Goal: Communication & Community: Answer question/provide support

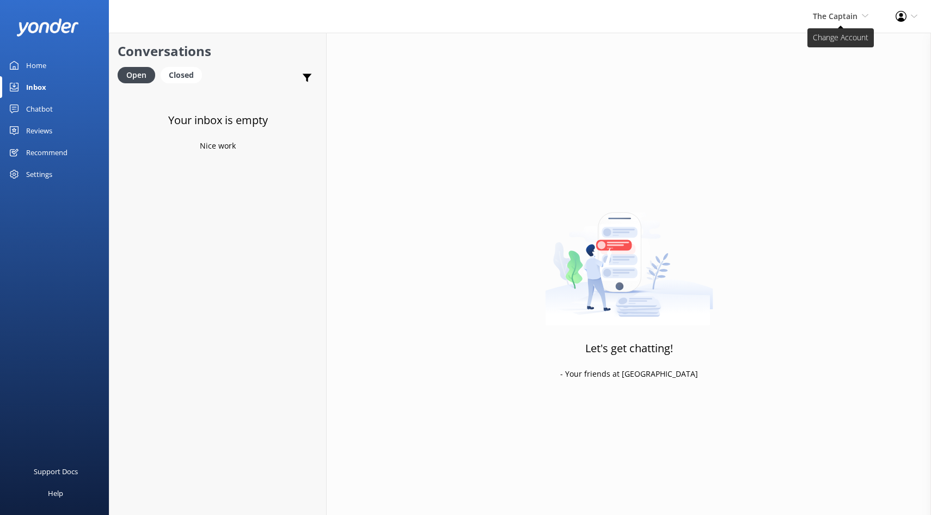
click at [862, 15] on icon at bounding box center [865, 16] width 7 height 7
click at [797, 53] on link "De [GEOGRAPHIC_DATA]" at bounding box center [828, 47] width 109 height 26
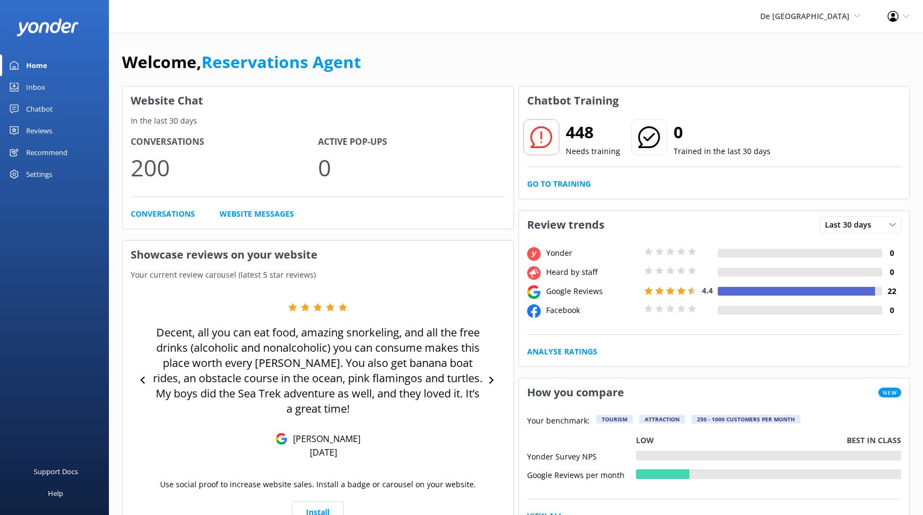
click at [32, 86] on div "Inbox" at bounding box center [35, 87] width 19 height 22
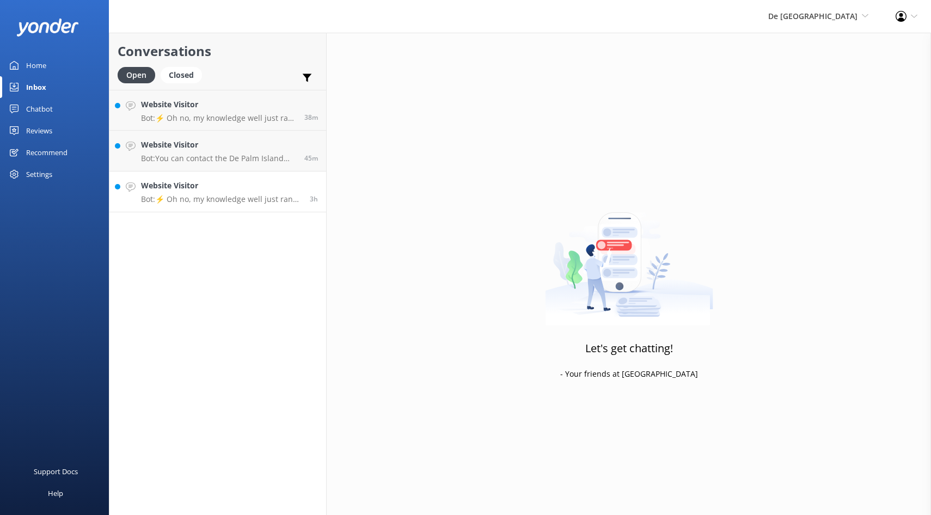
click at [186, 184] on h4 "Website Visitor" at bounding box center [221, 186] width 161 height 12
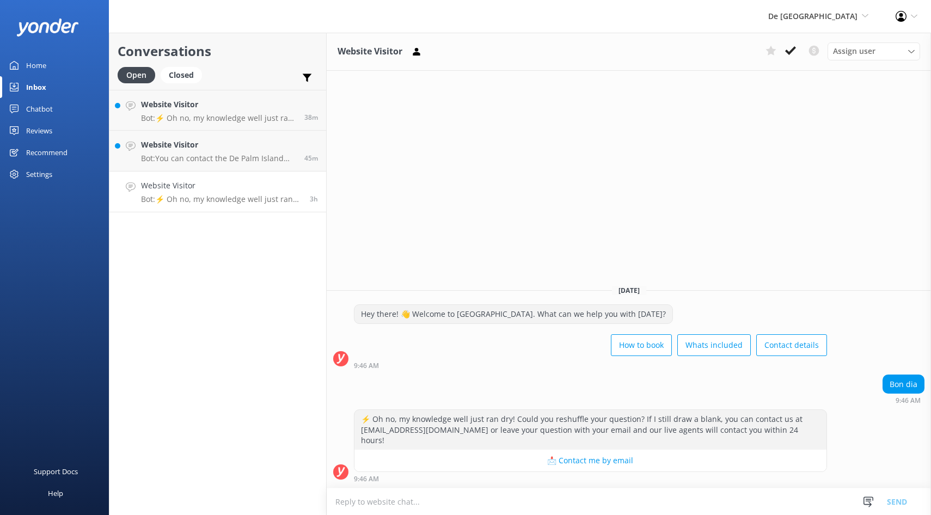
click at [373, 479] on strong "9:46 AM" at bounding box center [366, 479] width 25 height 7
click at [343, 504] on textarea at bounding box center [629, 502] width 605 height 27
type textarea "Hi Bon Dia"
click at [894, 498] on button "Send" at bounding box center [897, 501] width 41 height 27
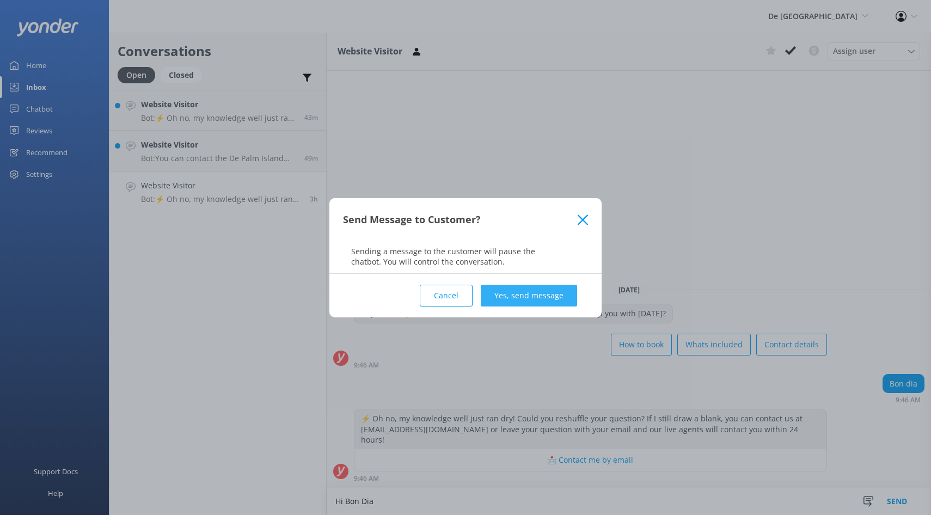
click at [521, 296] on button "Yes, send message" at bounding box center [529, 296] width 96 height 22
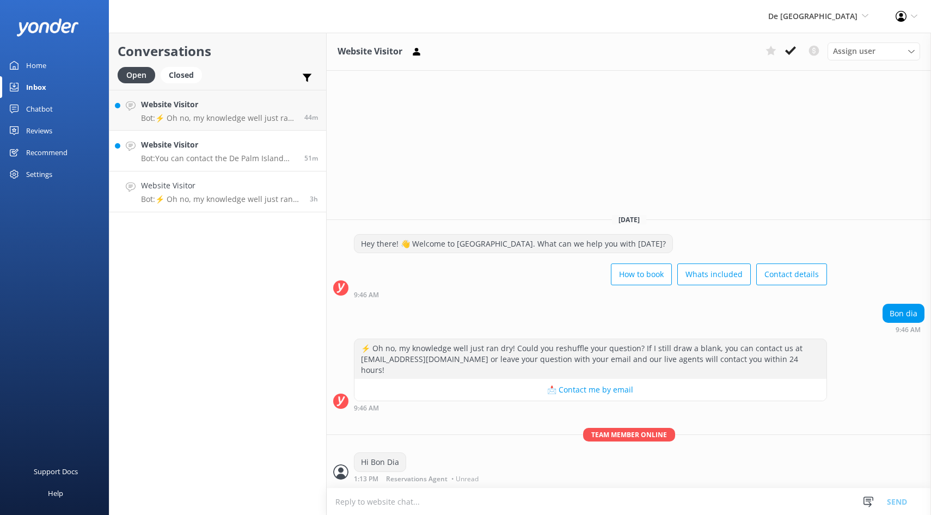
click at [242, 155] on p "Bot: You can contact the De Palm Island team at [EMAIL_ADDRESS][DOMAIN_NAME]." at bounding box center [218, 159] width 155 height 10
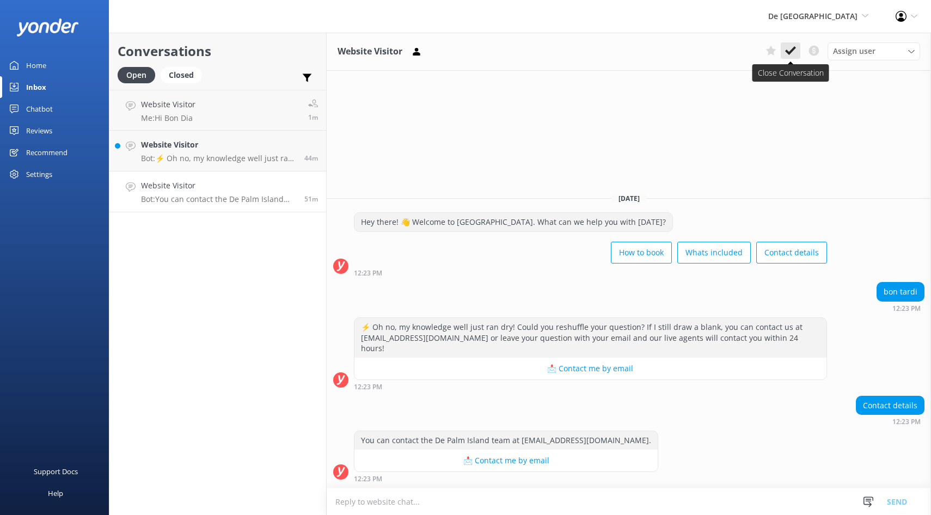
click at [788, 46] on icon at bounding box center [790, 50] width 11 height 11
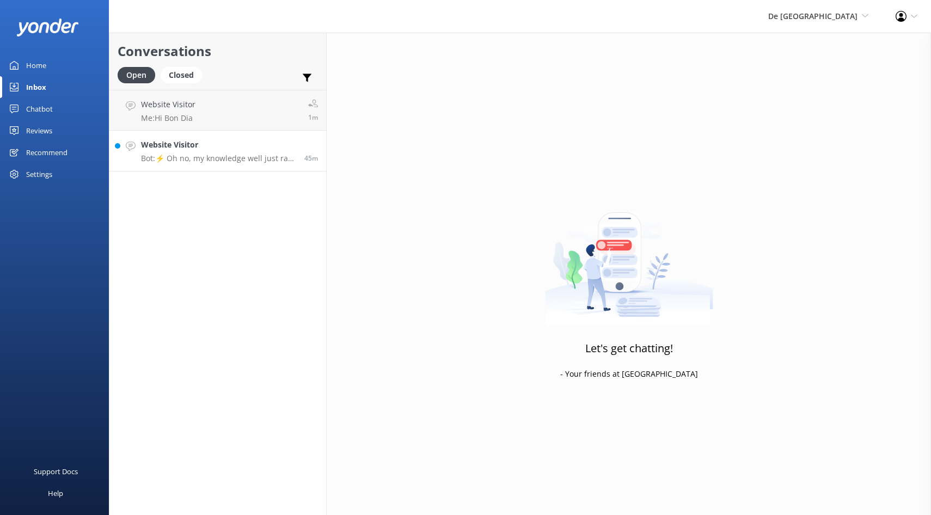
click at [279, 154] on p "Bot: ⚡ Oh no, my knowledge well just ran dry! Could you reshuffle your question…" at bounding box center [218, 159] width 155 height 10
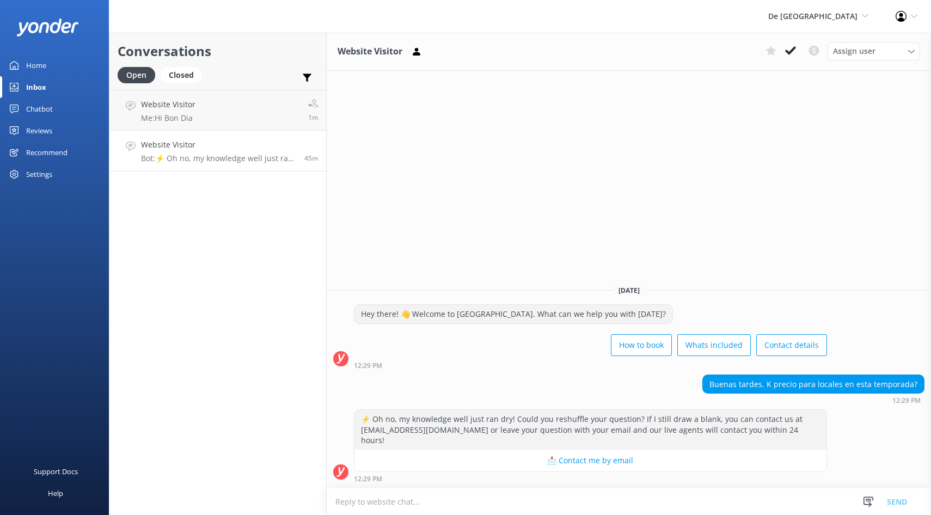
click at [364, 498] on textarea at bounding box center [629, 502] width 605 height 27
type textarea "Buenas Tardes el precio para Isla de Palm sale $109.00 por persona"
click at [906, 503] on button "Send" at bounding box center [897, 501] width 41 height 27
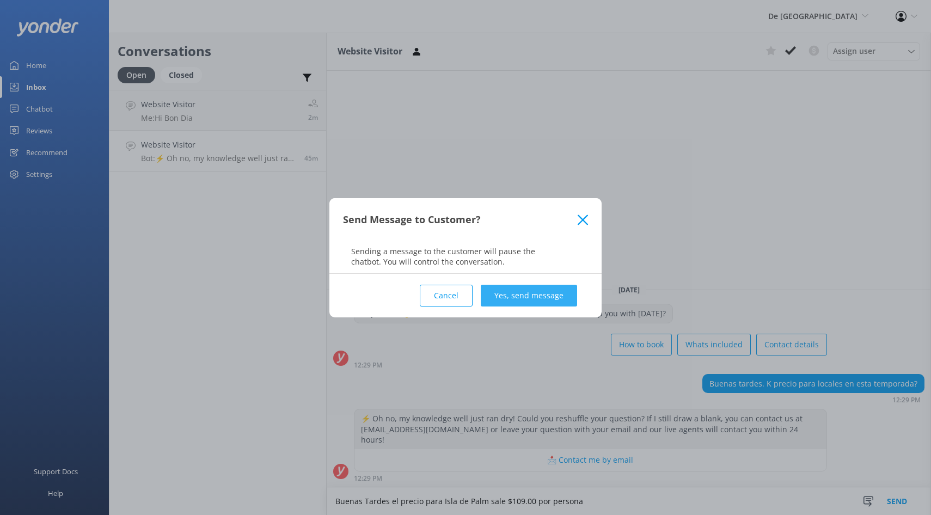
click at [497, 295] on button "Yes, send message" at bounding box center [529, 296] width 96 height 22
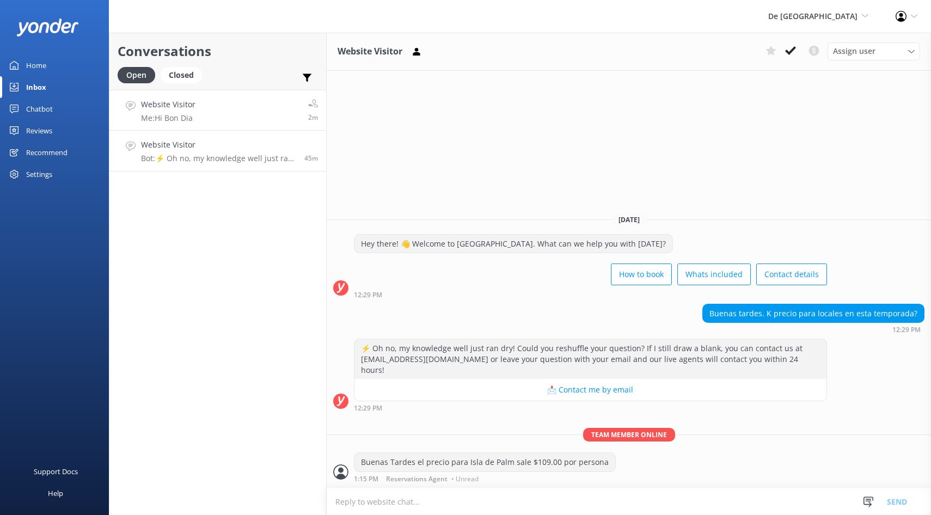
click at [188, 112] on div "Website Visitor Me: Hi Bon Dia" at bounding box center [168, 110] width 54 height 23
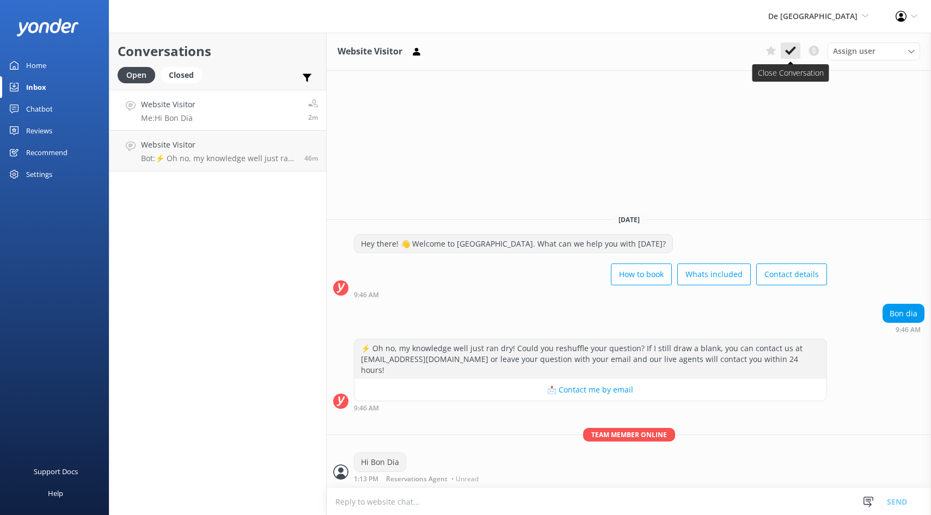
click at [791, 48] on icon at bounding box center [790, 50] width 11 height 11
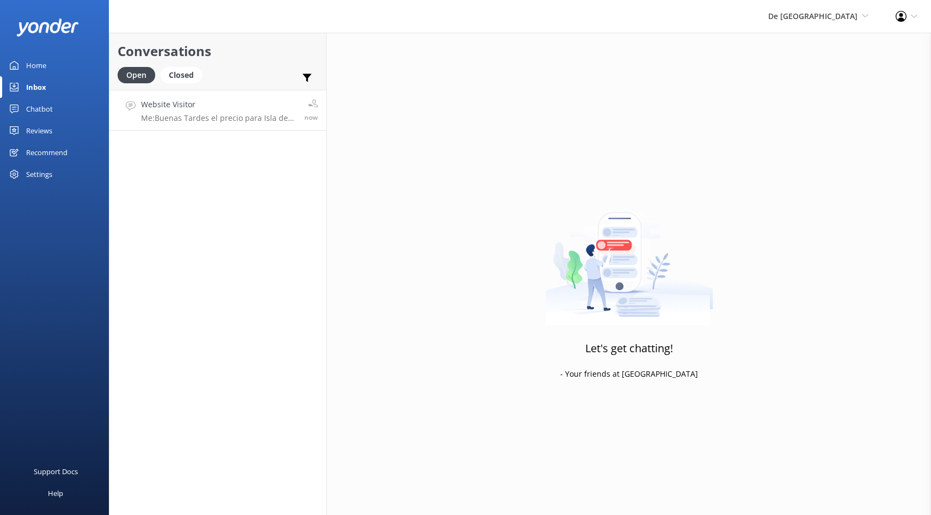
click at [223, 118] on p "Me: Buenas Tardes el precio para Isla de Palm sale $109.00 por persona" at bounding box center [218, 118] width 155 height 10
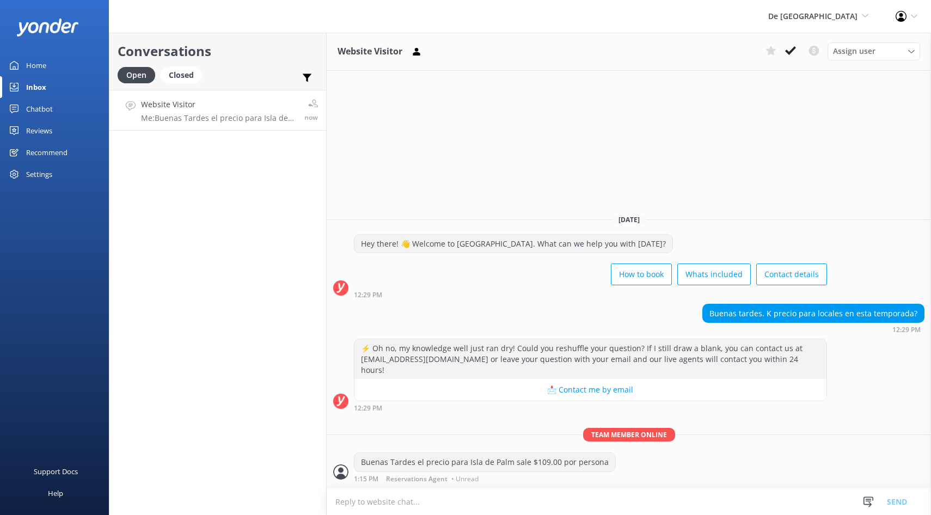
click at [790, 50] on icon at bounding box center [790, 50] width 11 height 11
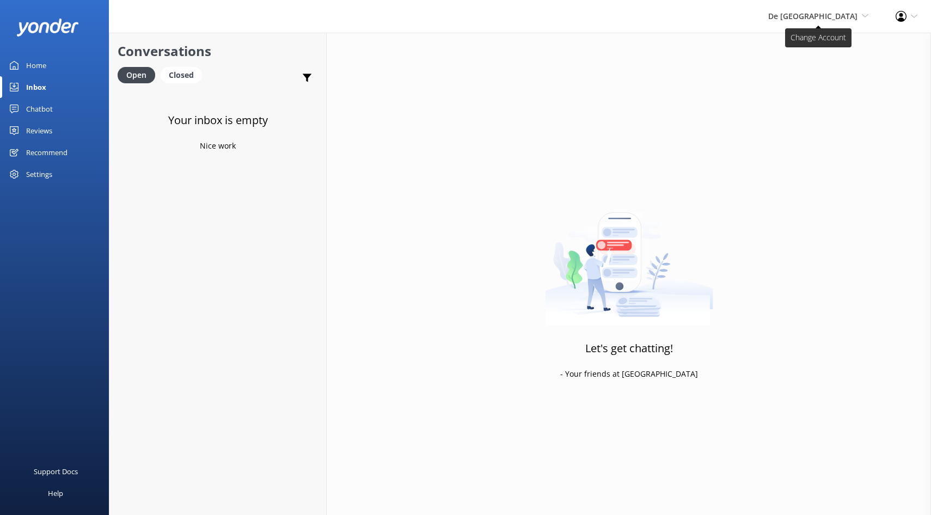
click at [863, 16] on icon at bounding box center [865, 16] width 7 height 7
click at [796, 76] on link "Aruba's Activities Expert" at bounding box center [828, 73] width 109 height 26
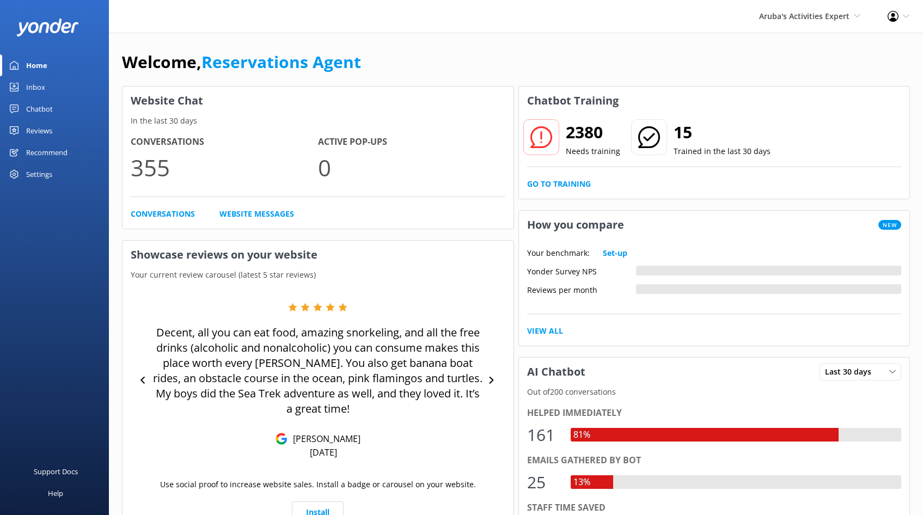
click at [40, 86] on div "Inbox" at bounding box center [35, 87] width 19 height 22
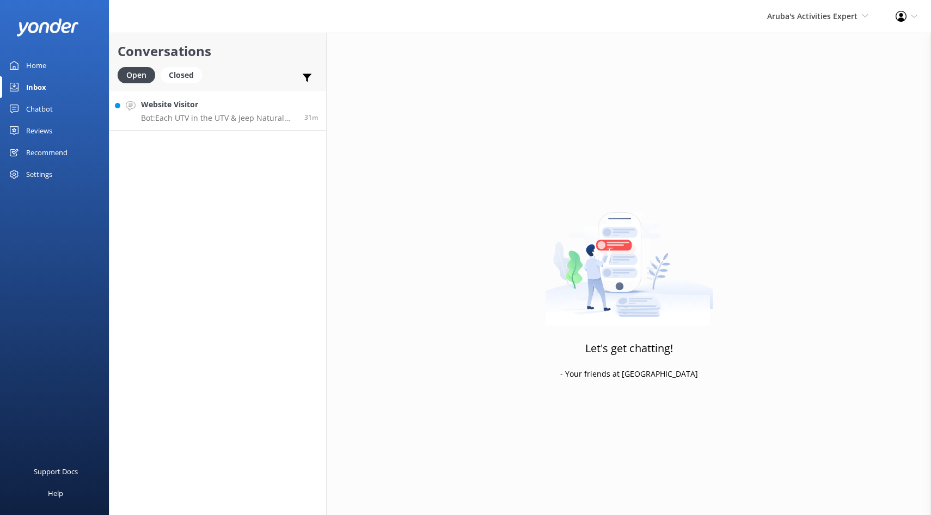
click at [194, 103] on h4 "Website Visitor" at bounding box center [218, 105] width 155 height 12
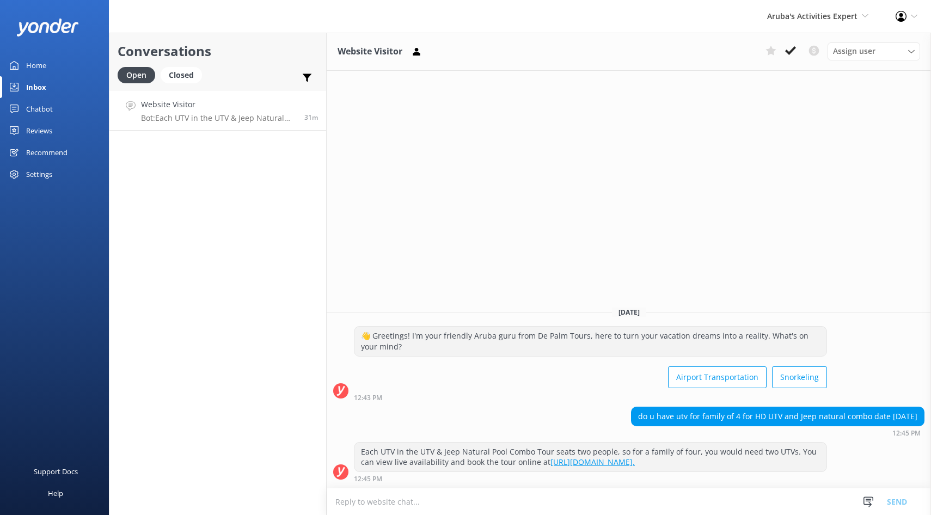
click at [346, 501] on textarea at bounding box center [629, 502] width 605 height 27
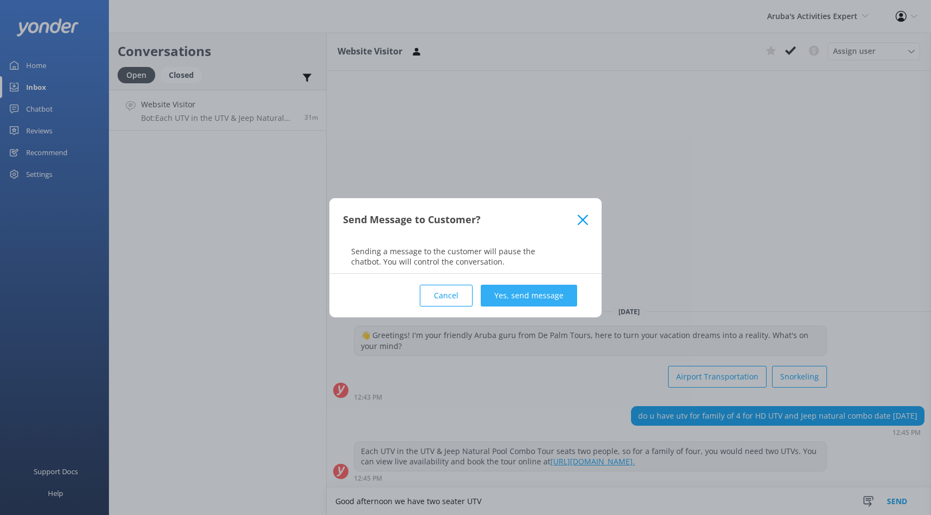
type textarea "Good afternoon we have two seater UTV"
click at [521, 296] on button "Yes, send message" at bounding box center [529, 296] width 96 height 22
